Goal: Find specific page/section: Find specific page/section

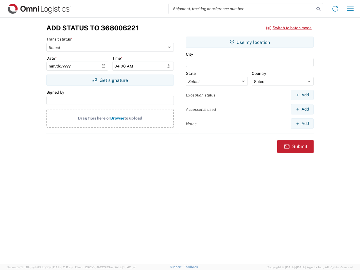
click at [242, 9] on input "search" at bounding box center [242, 8] width 146 height 11
click at [319, 9] on icon at bounding box center [319, 9] width 8 height 8
click at [336, 9] on icon at bounding box center [335, 8] width 9 height 9
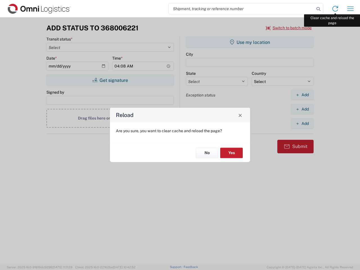
click at [351, 9] on div "Reload Are you sure, you want to clear cache and reload the page? No Yes" at bounding box center [180, 135] width 360 height 270
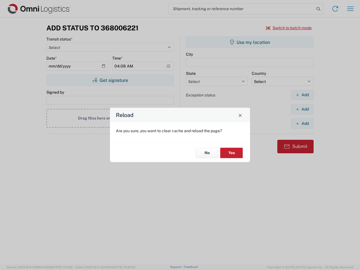
click at [289, 28] on div "Reload Are you sure, you want to clear cache and reload the page? No Yes" at bounding box center [180, 135] width 360 height 270
click at [110, 80] on div "Reload Are you sure, you want to clear cache and reload the page? No Yes" at bounding box center [180, 135] width 360 height 270
click at [250, 42] on div "Reload Are you sure, you want to clear cache and reload the page? No Yes" at bounding box center [180, 135] width 360 height 270
click at [302, 95] on div "Reload Are you sure, you want to clear cache and reload the page? No Yes" at bounding box center [180, 135] width 360 height 270
click at [302, 109] on div "Reload Are you sure, you want to clear cache and reload the page? No Yes" at bounding box center [180, 135] width 360 height 270
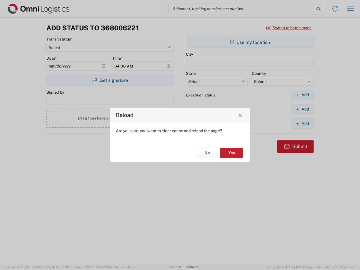
click at [302, 124] on div "Reload Are you sure, you want to clear cache and reload the page? No Yes" at bounding box center [180, 135] width 360 height 270
